Goal: Information Seeking & Learning: Check status

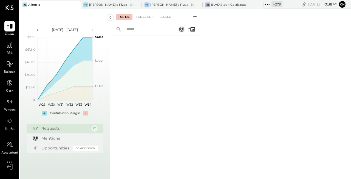
click at [264, 5] on icon at bounding box center [267, 4] width 7 height 7
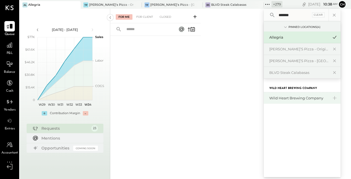
type input "*******"
click at [264, 101] on div "Wild Heart Brewing Company" at bounding box center [302, 98] width 77 height 12
click at [269, 98] on div "Wild Heart Brewing Company" at bounding box center [298, 98] width 59 height 5
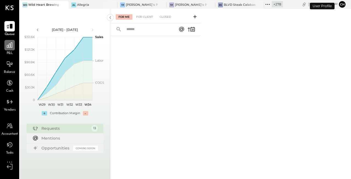
click at [5, 45] on div at bounding box center [9, 45] width 10 height 10
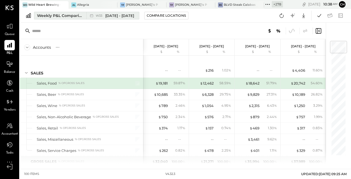
click at [68, 16] on div "Weekly P&L Comparison" at bounding box center [60, 15] width 46 height 5
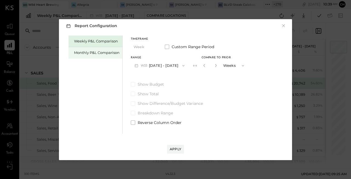
click at [104, 54] on div "Monthly P&L Comparison" at bounding box center [97, 52] width 46 height 5
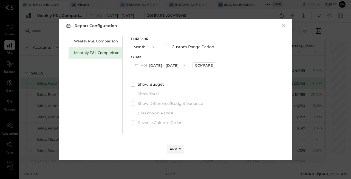
click at [167, 66] on button "M08 [DATE] - [DATE]" at bounding box center [160, 66] width 58 height 10
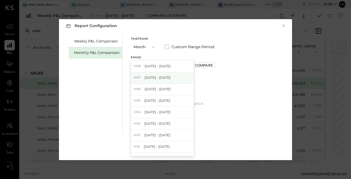
click at [168, 78] on div "M07 [DATE] - [DATE]" at bounding box center [162, 78] width 63 height 12
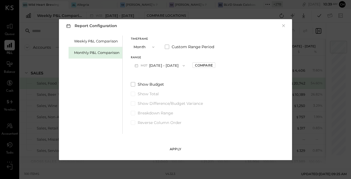
click at [180, 149] on div "Apply" at bounding box center [176, 149] width 12 height 5
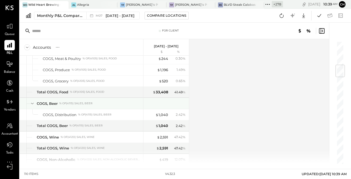
scroll to position [185, 0]
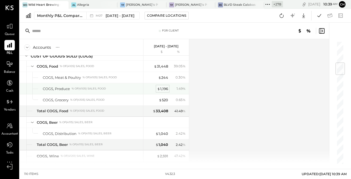
click at [163, 88] on div "$ 1,196" at bounding box center [162, 88] width 11 height 5
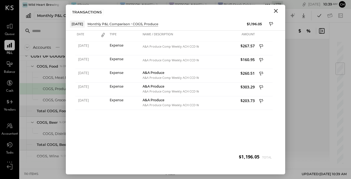
click at [277, 9] on icon "Close" at bounding box center [276, 11] width 7 height 7
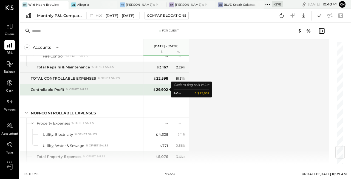
scroll to position [993, 0]
